Goal: Task Accomplishment & Management: Complete application form

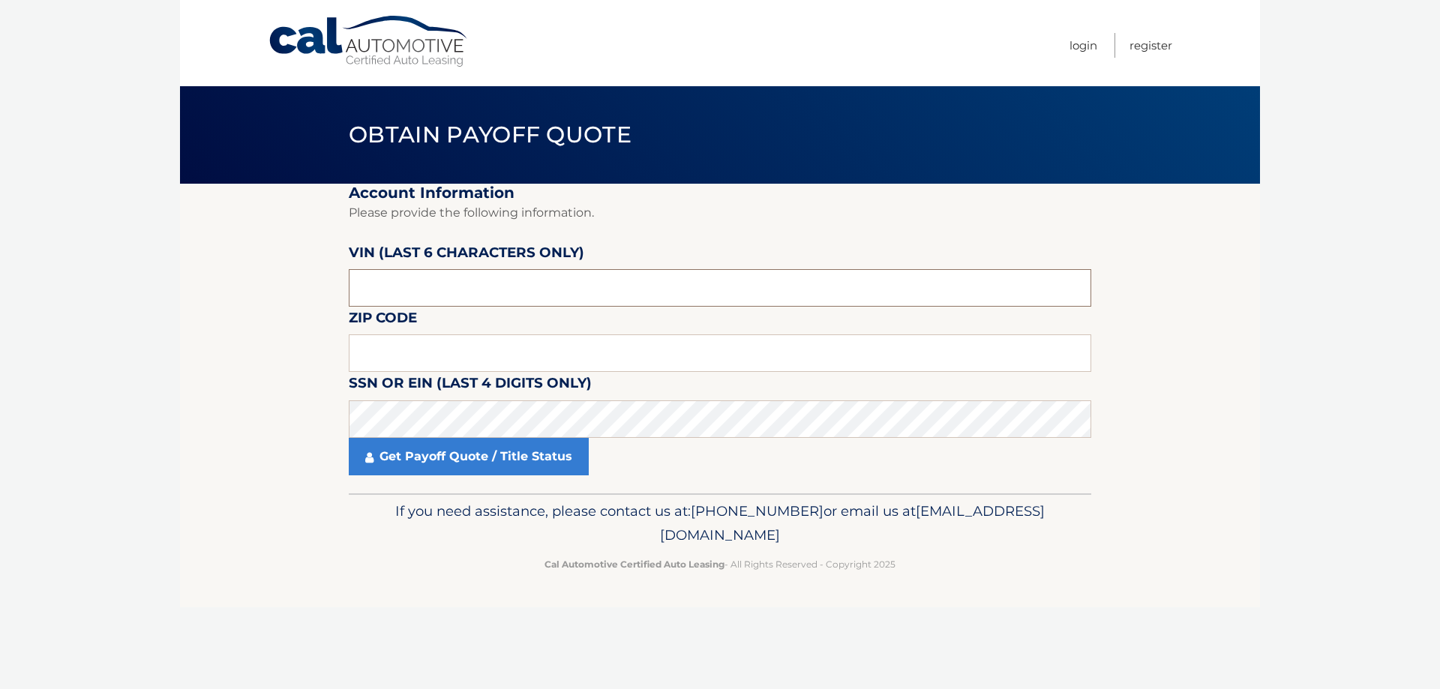
click at [682, 284] on input "text" at bounding box center [720, 288] width 743 height 38
type input "1*****"
click at [497, 361] on input "text" at bounding box center [720, 354] width 743 height 38
type input "11414"
click at [513, 280] on input "text" at bounding box center [720, 288] width 743 height 38
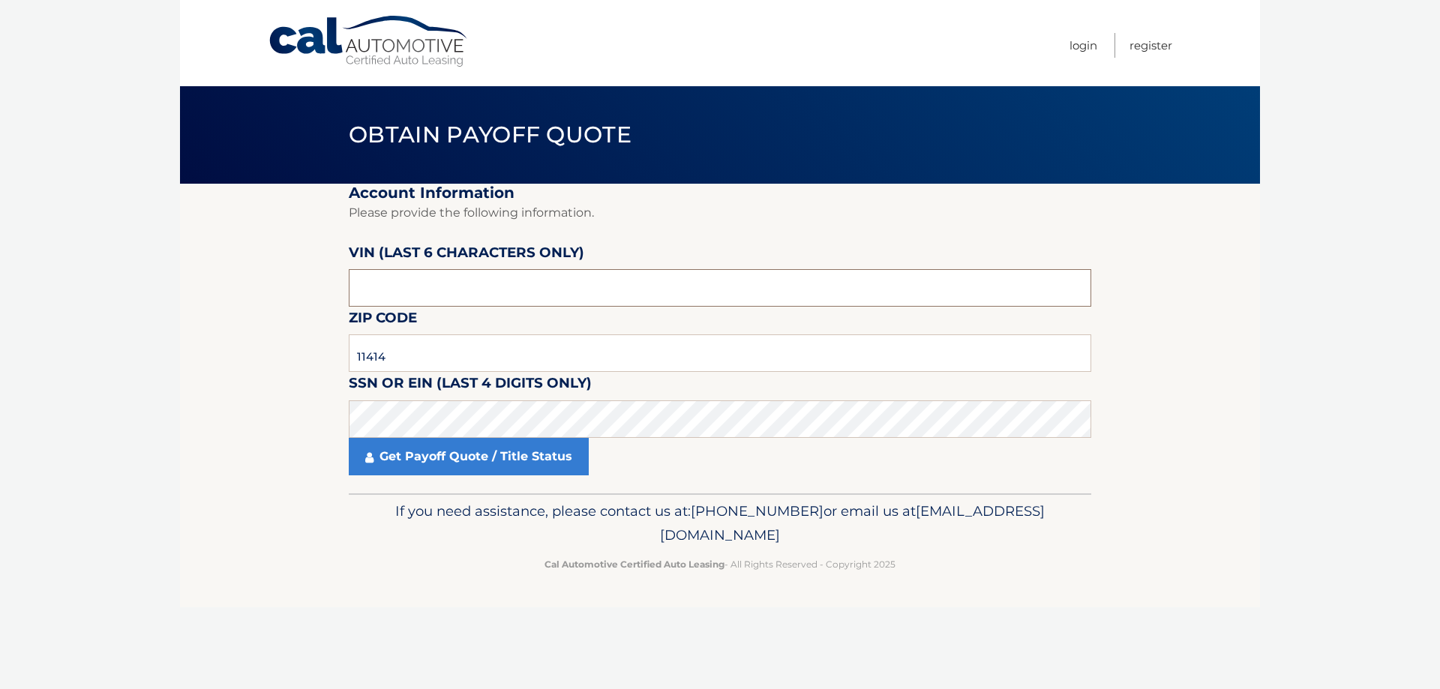
paste input "092472"
type input "092472"
click at [455, 447] on link "Get Payoff Quote / Title Status" at bounding box center [469, 457] width 240 height 38
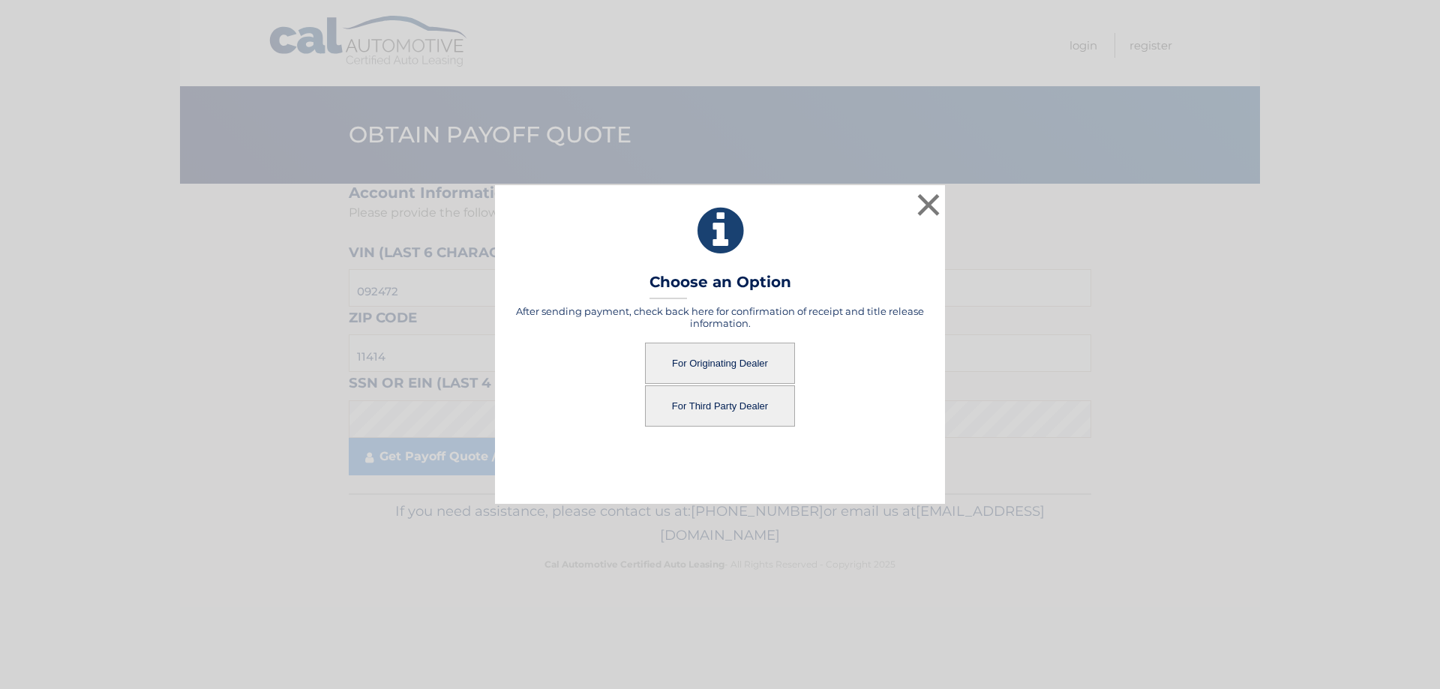
click at [749, 406] on button "For Third Party Dealer" at bounding box center [720, 406] width 150 height 41
click at [737, 402] on button "For Third Party Dealer" at bounding box center [720, 406] width 150 height 41
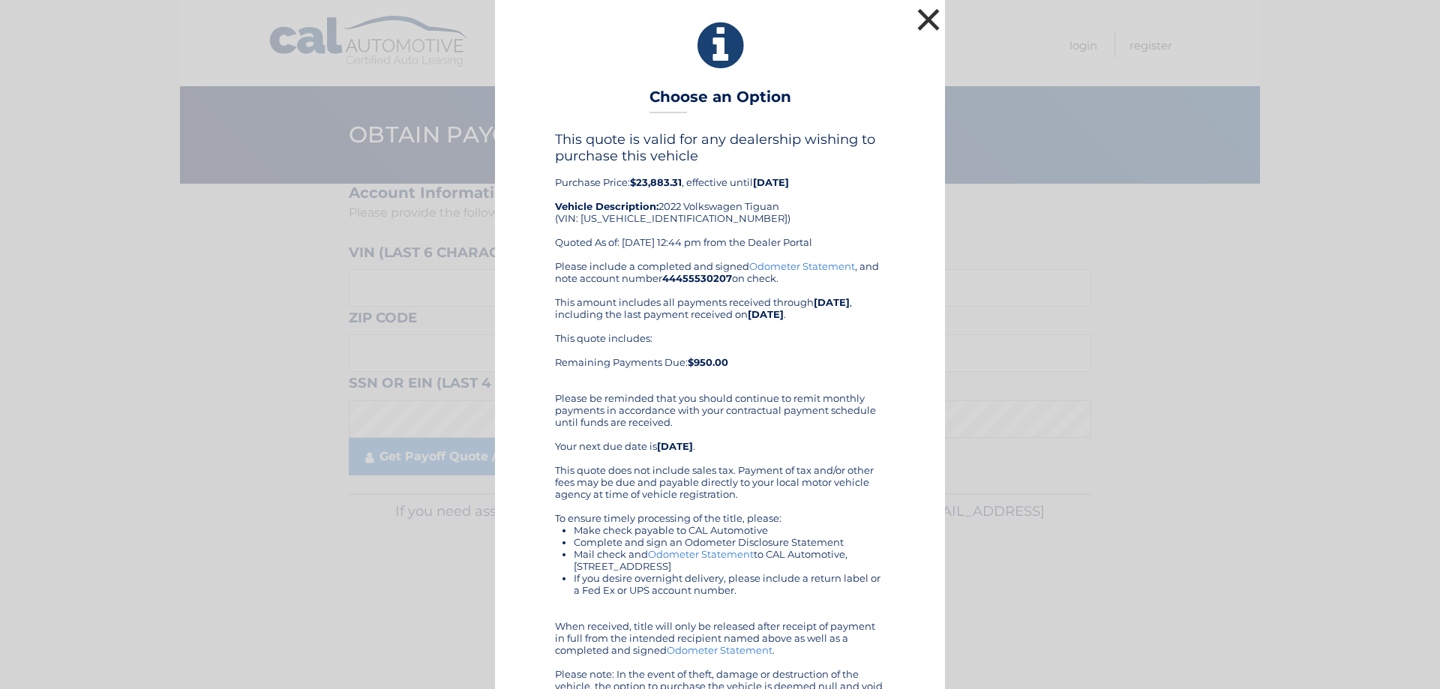
click at [914, 11] on button "×" at bounding box center [929, 20] width 30 height 30
